Goal: Information Seeking & Learning: Learn about a topic

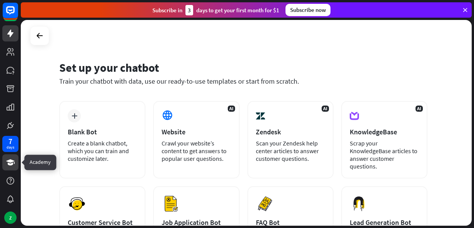
click at [11, 160] on icon at bounding box center [10, 163] width 8 height 6
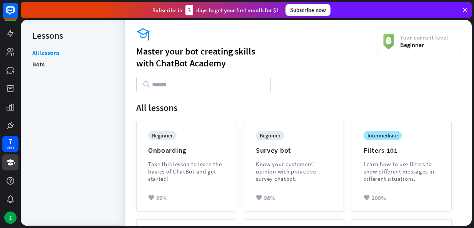
click at [312, 8] on div "Subscribe now" at bounding box center [307, 10] width 45 height 12
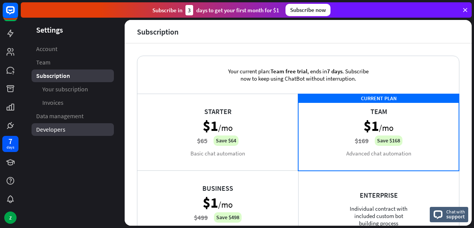
click at [47, 131] on span "Developers" at bounding box center [50, 130] width 29 height 8
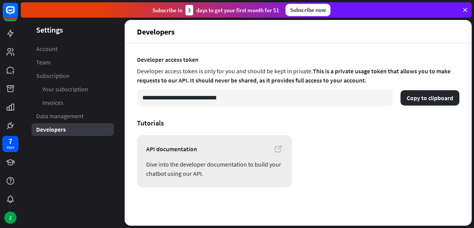
click at [223, 158] on link "API documentation Dive into the developer documentation to build your chatbot u…" at bounding box center [214, 161] width 155 height 52
